Goal: Information Seeking & Learning: Learn about a topic

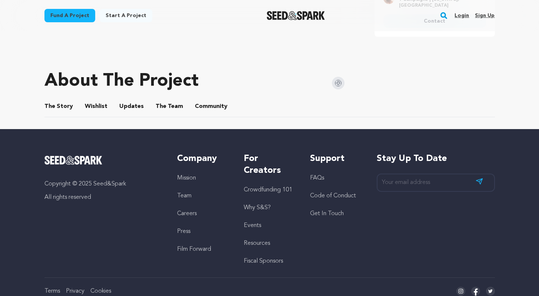
scroll to position [348, 0]
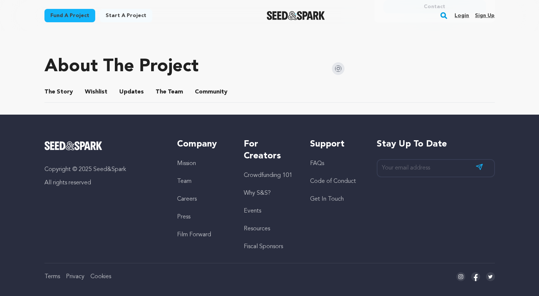
click at [63, 100] on button "The Story" at bounding box center [59, 93] width 18 height 18
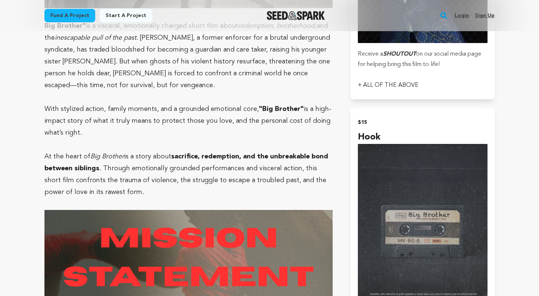
scroll to position [344, 0]
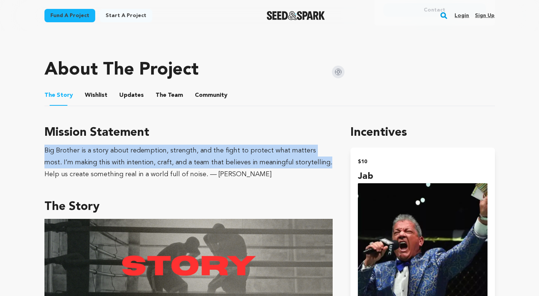
drag, startPoint x: 87, startPoint y: 161, endPoint x: 303, endPoint y: 173, distance: 216.3
click at [305, 175] on div "Big Brother is a story about redemption, strength, and the fight to protect wha…" at bounding box center [188, 162] width 289 height 36
copy div "Big Brother is a story about redemption, strength, and the fight to protect wha…"
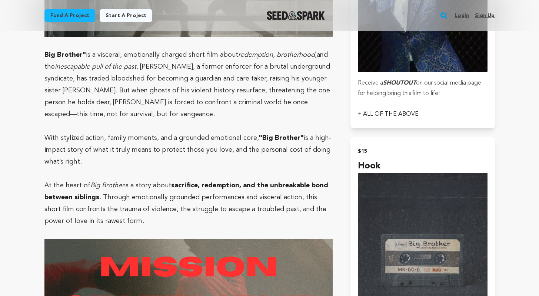
scroll to position [626, 0]
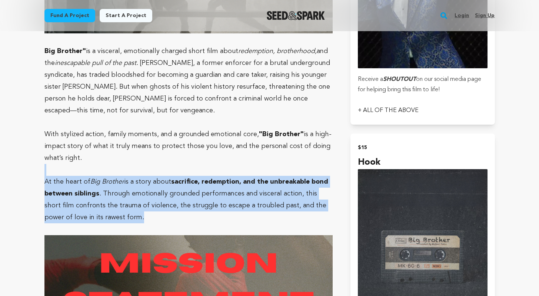
drag, startPoint x: 54, startPoint y: 185, endPoint x: 121, endPoint y: 223, distance: 77.3
copy div "At the heart of Big Brother is a story about sacrifice, redemption, and the unb…"
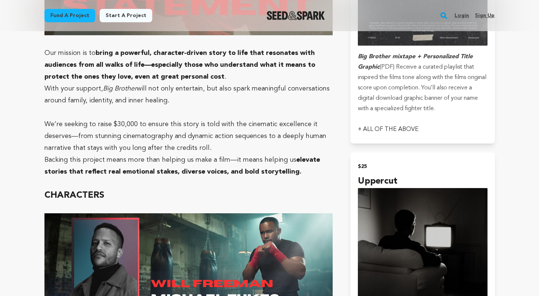
scroll to position [886, 0]
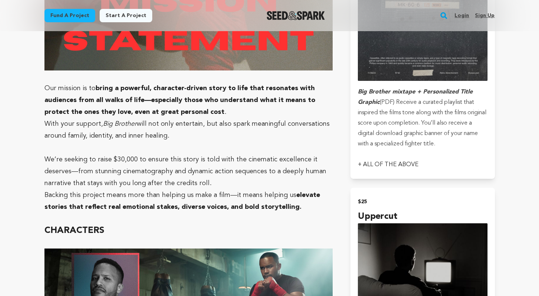
click at [178, 112] on strong "bring a powerful, character-driven story to life that resonates with audiences …" at bounding box center [179, 100] width 271 height 30
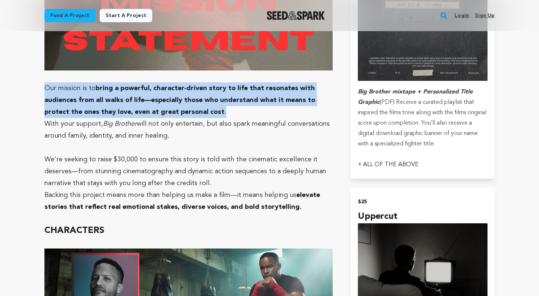
drag, startPoint x: 40, startPoint y: 92, endPoint x: 198, endPoint y: 122, distance: 160.9
copy p "Our mission is to bring a powerful, character-driven story to life that resonat…"
